Goal: Information Seeking & Learning: Check status

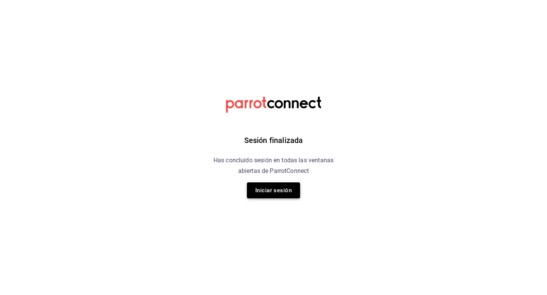
click at [287, 187] on button "Iniciar sesión" at bounding box center [273, 191] width 53 height 16
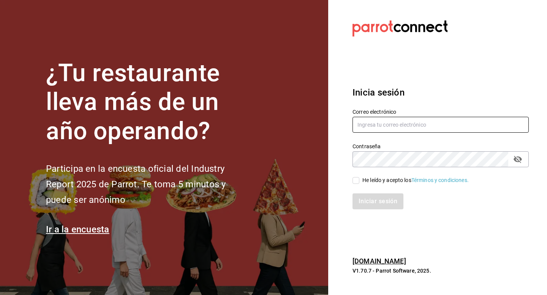
click at [368, 130] on input "text" at bounding box center [440, 125] width 176 height 16
type input "[EMAIL_ADDRESS][DOMAIN_NAME]"
click at [357, 178] on input "He leído y acepto los Términos y condiciones." at bounding box center [355, 180] width 7 height 7
checkbox input "true"
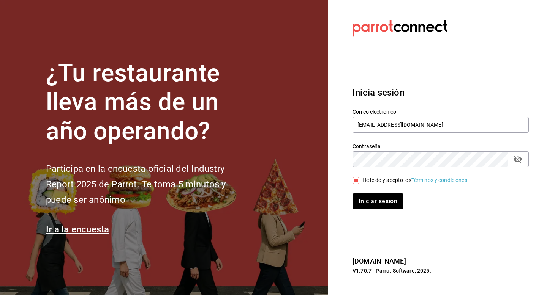
click at [358, 192] on div "Iniciar sesión" at bounding box center [435, 196] width 185 height 25
click at [358, 201] on button "Iniciar sesión" at bounding box center [378, 202] width 52 height 16
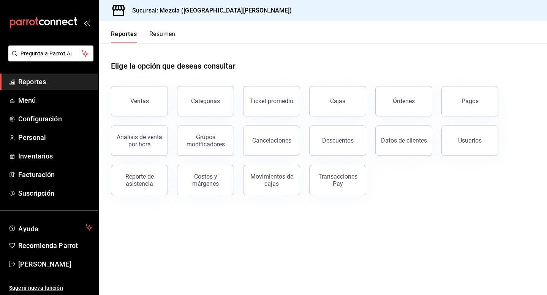
click at [64, 89] on link "Reportes" at bounding box center [49, 82] width 98 height 16
click at [62, 101] on span "Menú" at bounding box center [55, 100] width 74 height 10
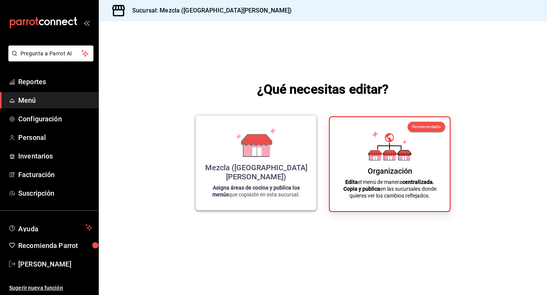
click at [296, 195] on p "Asigna áreas de cocina y publica los menús que copiaste en esta sucursal." at bounding box center [256, 191] width 102 height 14
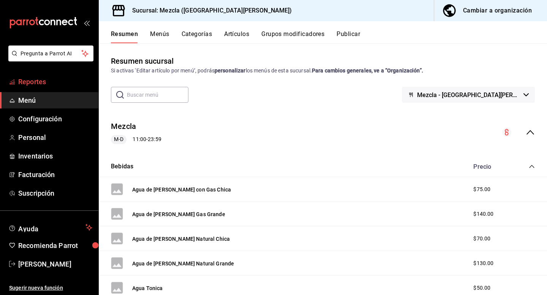
click at [60, 82] on span "Reportes" at bounding box center [55, 82] width 74 height 10
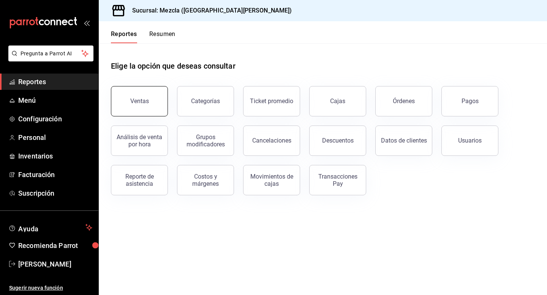
click at [132, 91] on button "Ventas" at bounding box center [139, 101] width 57 height 30
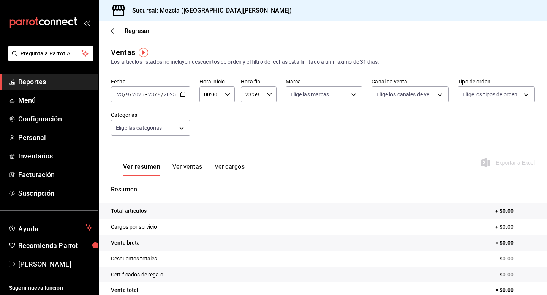
click at [176, 92] on div "2025-09-23 23 / 9 / 2025 - 2025-09-23 23 / 9 / 2025" at bounding box center [150, 95] width 79 height 16
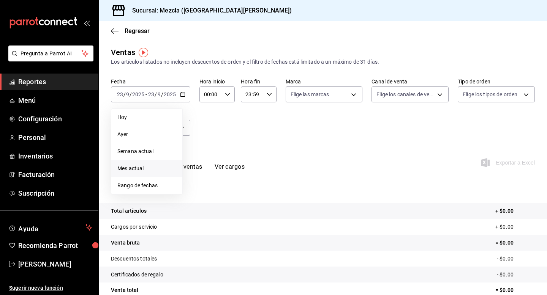
click at [146, 167] on span "Mes actual" at bounding box center [146, 169] width 59 height 8
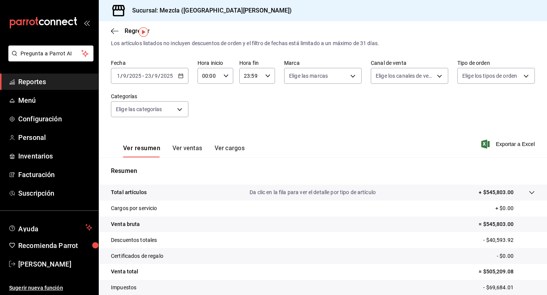
scroll to position [21, 0]
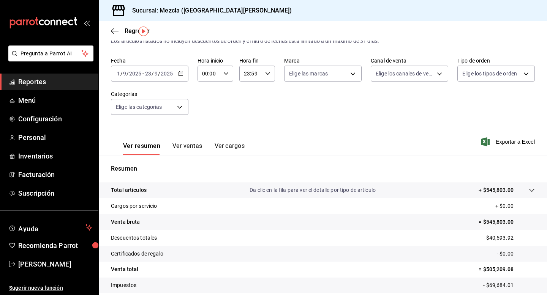
click at [109, 28] on div "Regresar" at bounding box center [323, 30] width 448 height 19
click at [117, 29] on icon "button" at bounding box center [115, 31] width 8 height 7
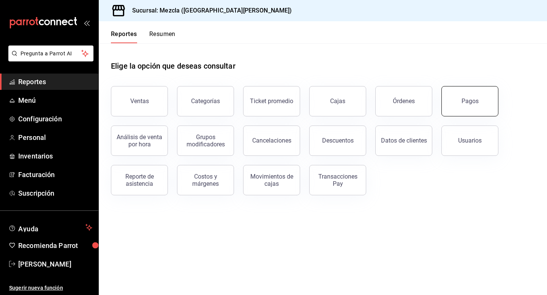
click at [465, 98] on div "Pagos" at bounding box center [469, 101] width 17 height 7
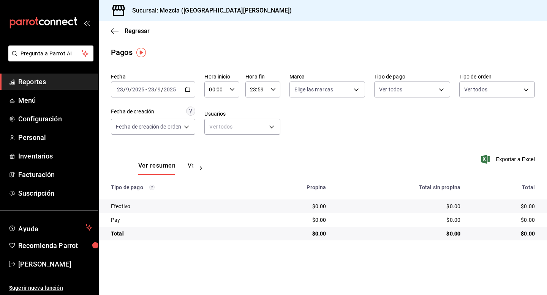
click at [178, 82] on div "2025-09-23 23 / 9 / 2025 - 2025-09-23 23 / 9 / 2025" at bounding box center [153, 90] width 84 height 16
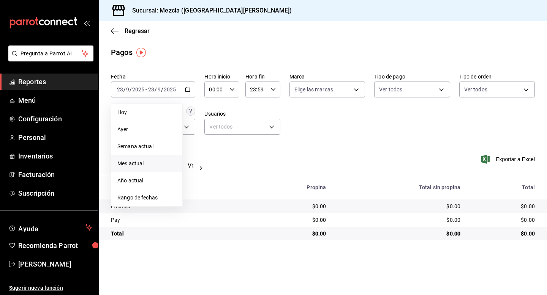
click at [158, 162] on span "Mes actual" at bounding box center [146, 164] width 59 height 8
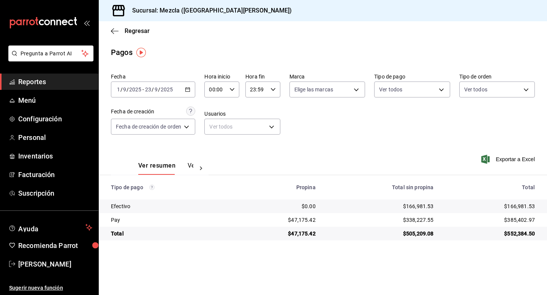
click at [222, 83] on input "00:00" at bounding box center [215, 89] width 22 height 15
click at [168, 90] on div at bounding box center [273, 147] width 547 height 295
click at [180, 89] on div "2025-09-01 1 / 9 / 2025 - 2025-09-23 23 / 9 / 2025" at bounding box center [153, 90] width 84 height 16
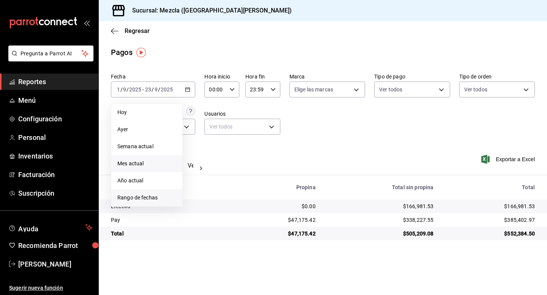
click at [149, 194] on span "Rango de fechas" at bounding box center [146, 198] width 59 height 8
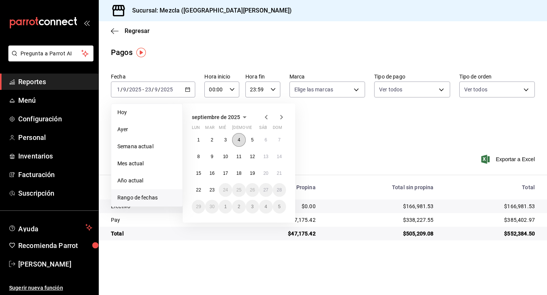
click at [243, 138] on button "4" at bounding box center [238, 140] width 13 height 14
click at [242, 138] on button "4" at bounding box center [238, 140] width 13 height 14
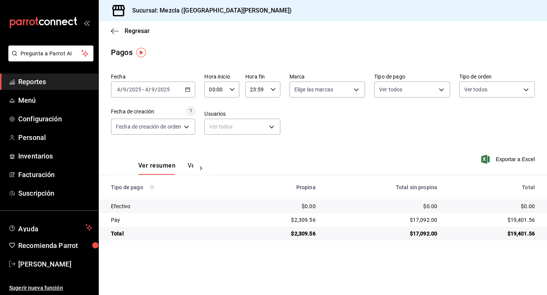
click at [186, 164] on div "Ver resumen Ver pagos" at bounding box center [165, 168] width 55 height 13
click at [188, 164] on button "Ver pagos" at bounding box center [202, 168] width 28 height 13
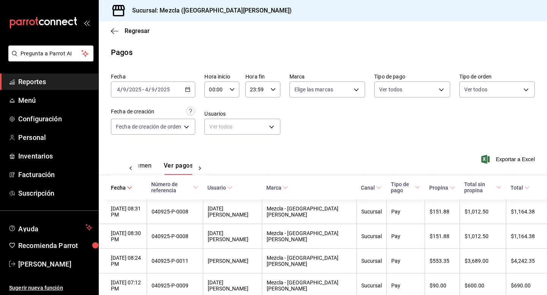
scroll to position [167, 0]
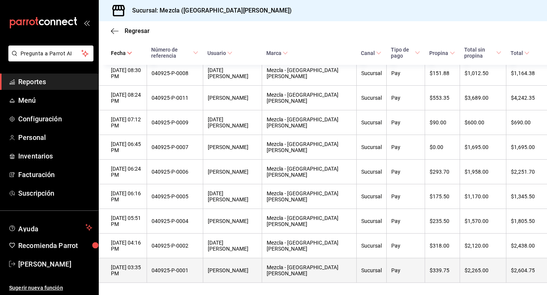
click at [391, 269] on div "Pay" at bounding box center [405, 271] width 29 height 6
click at [391, 268] on div "Pay" at bounding box center [405, 271] width 29 height 6
click at [493, 263] on th "$2,265.00" at bounding box center [482, 270] width 46 height 25
click at [276, 259] on th "Mezcla - Playa del Carmen" at bounding box center [309, 270] width 95 height 25
click at [251, 264] on th "Flor Pezzoni" at bounding box center [232, 270] width 59 height 25
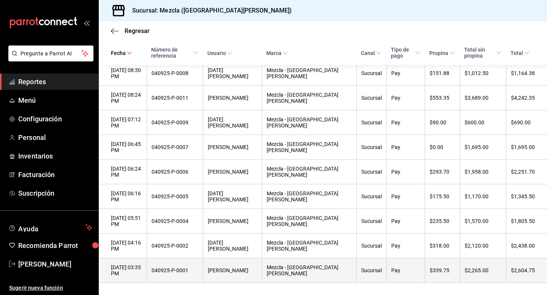
click at [197, 270] on div "040925-P-0001" at bounding box center [174, 271] width 47 height 6
click at [123, 267] on div "04/09/2025 03:35 PM" at bounding box center [126, 271] width 31 height 12
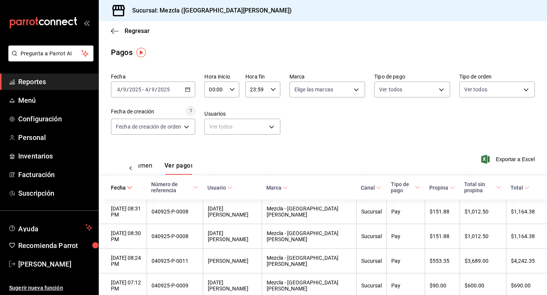
scroll to position [0, 22]
